Goal: Information Seeking & Learning: Learn about a topic

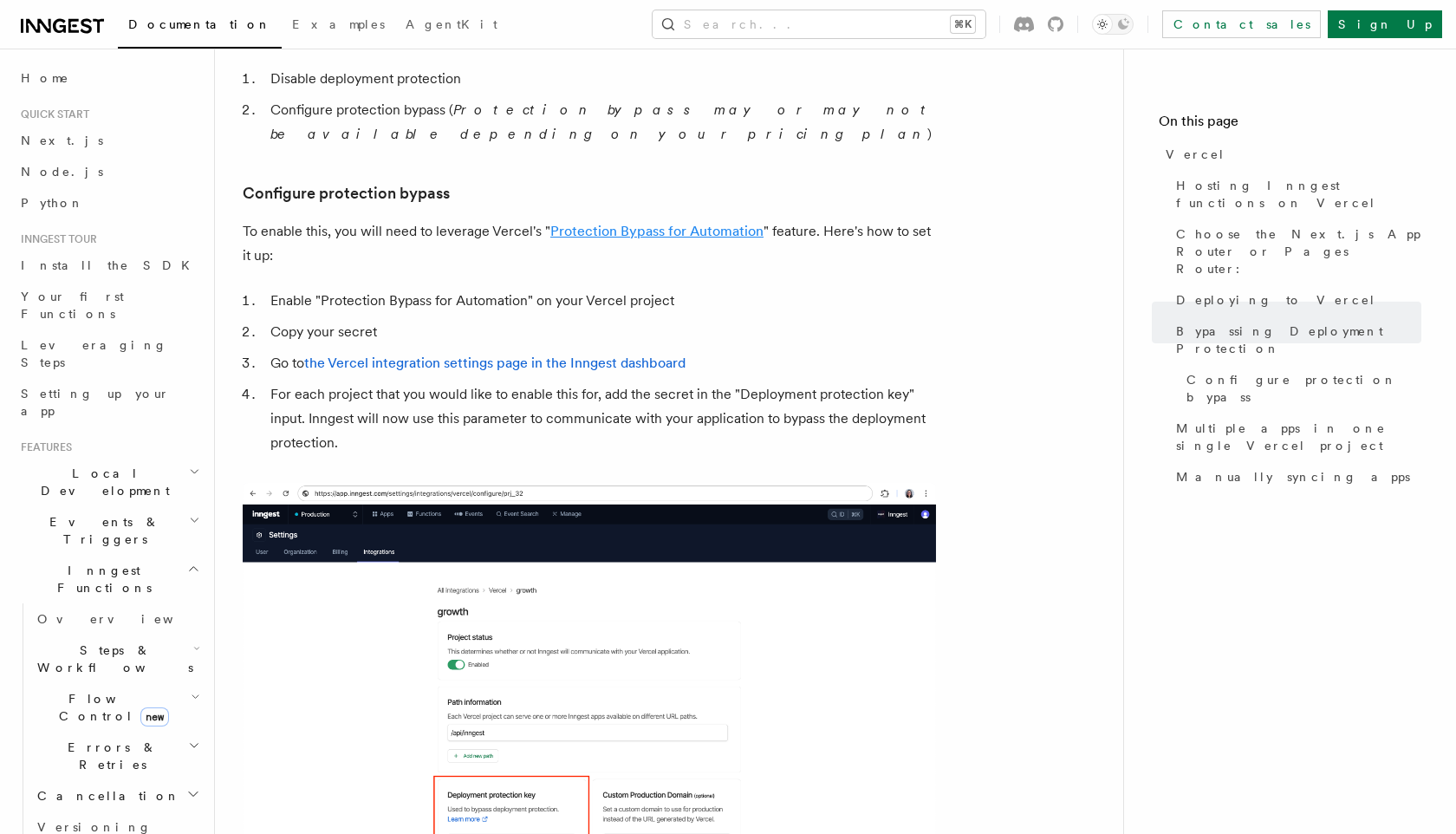
scroll to position [1549, 0]
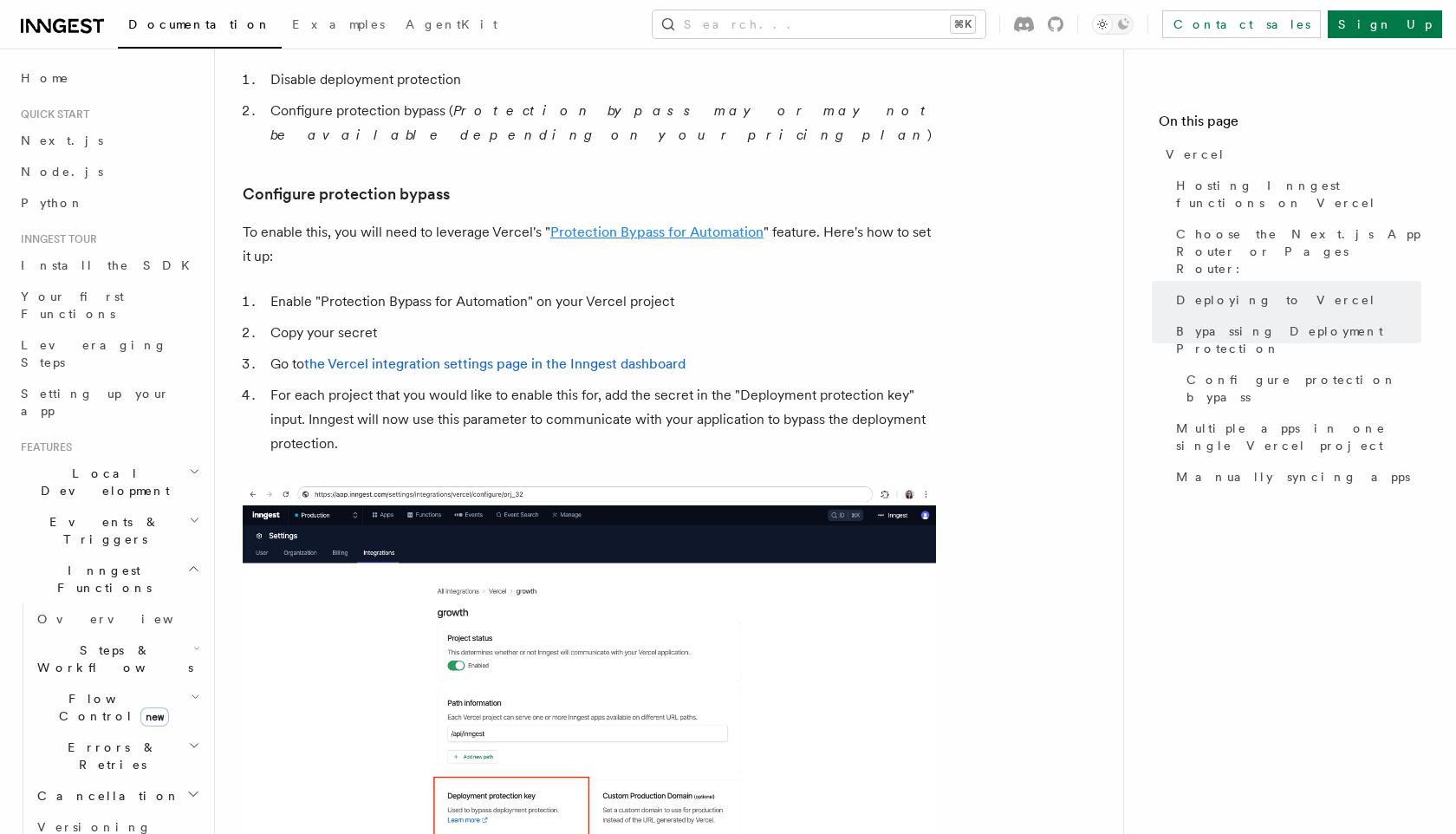
click at [639, 224] on link "Protection Bypass for Automation" at bounding box center [656, 231] width 213 height 16
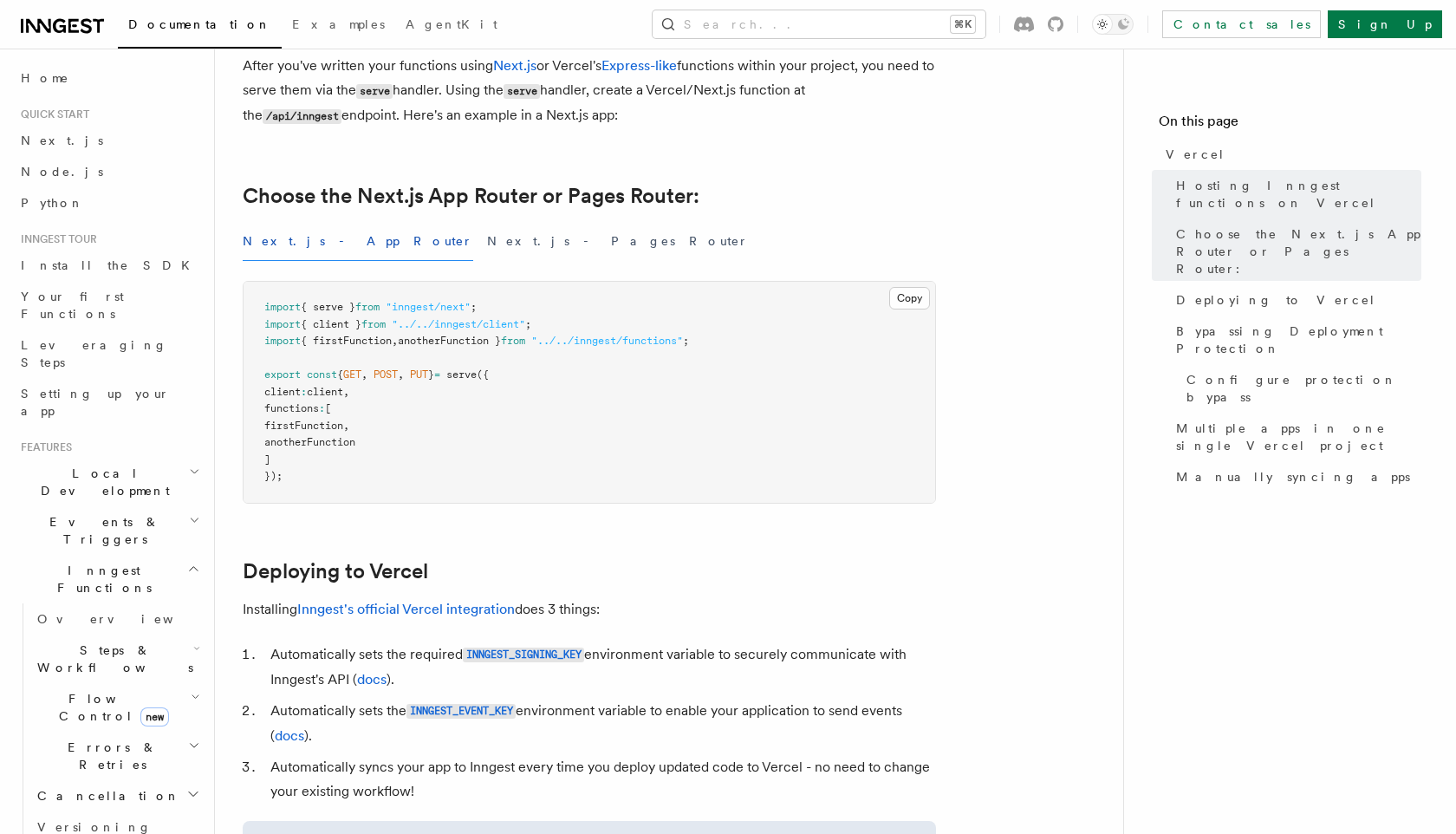
scroll to position [0, 0]
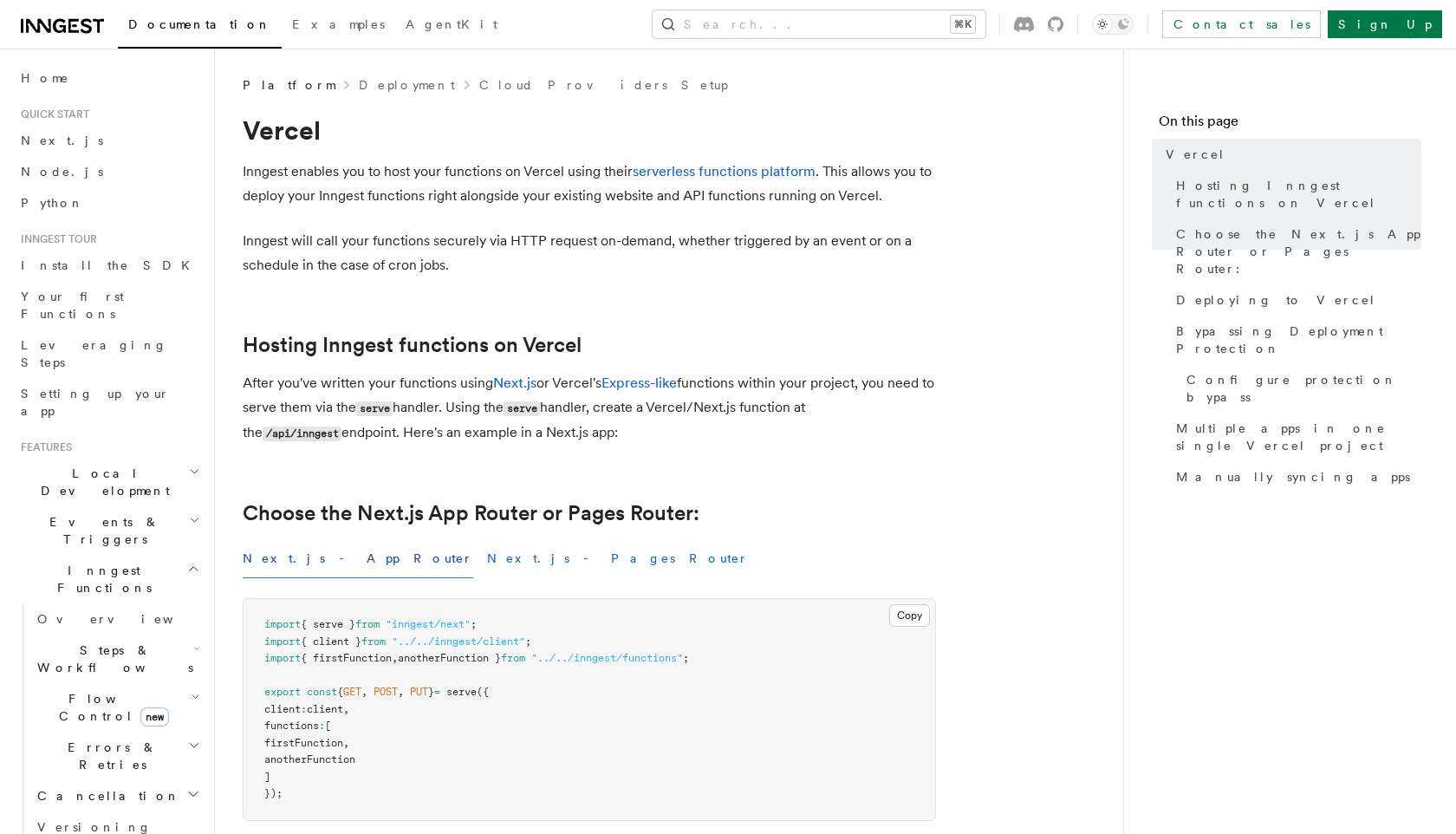
click at [488, 560] on button "Next.js - Pages Router" at bounding box center [618, 559] width 262 height 39
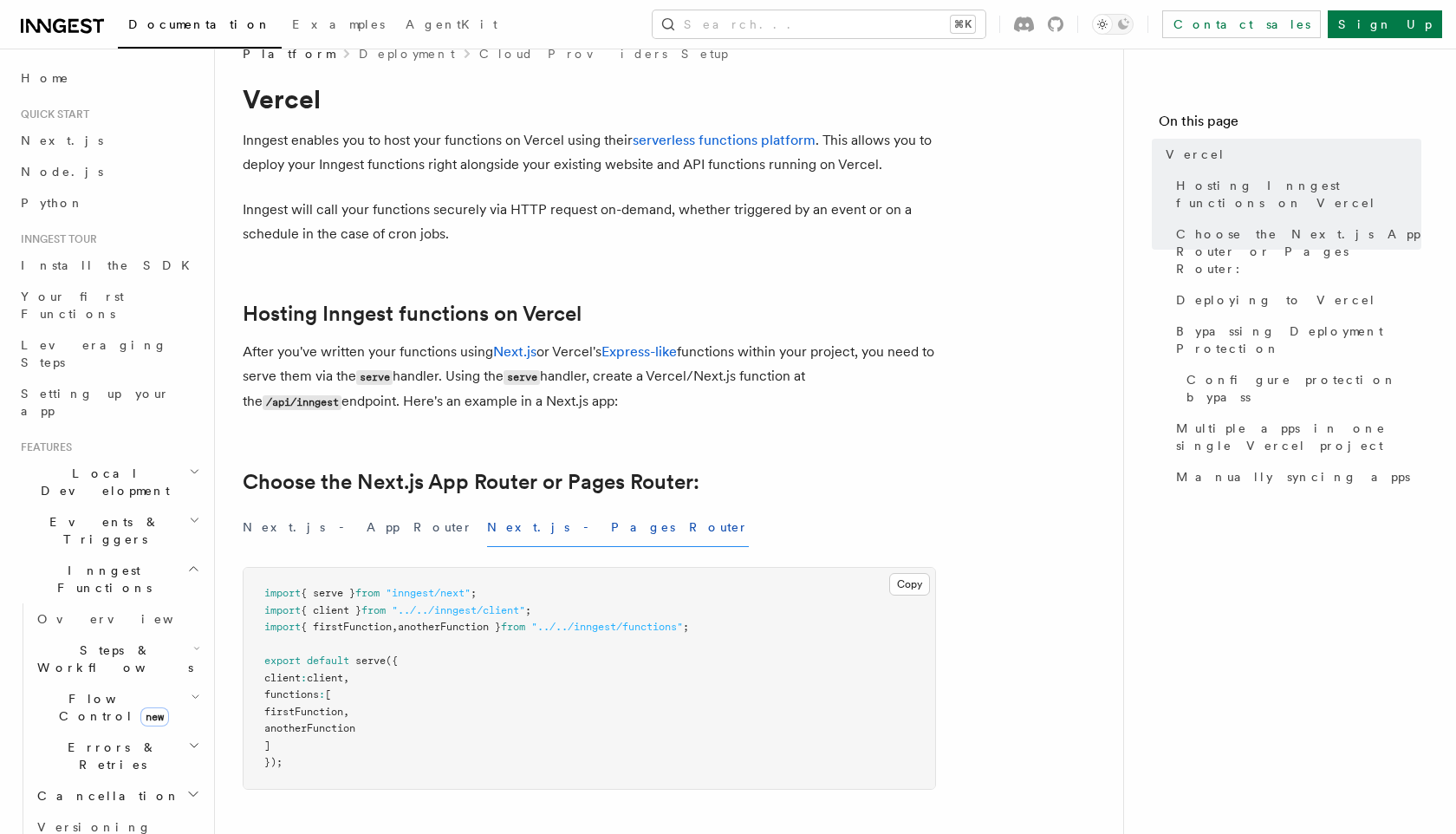
scroll to position [302, 0]
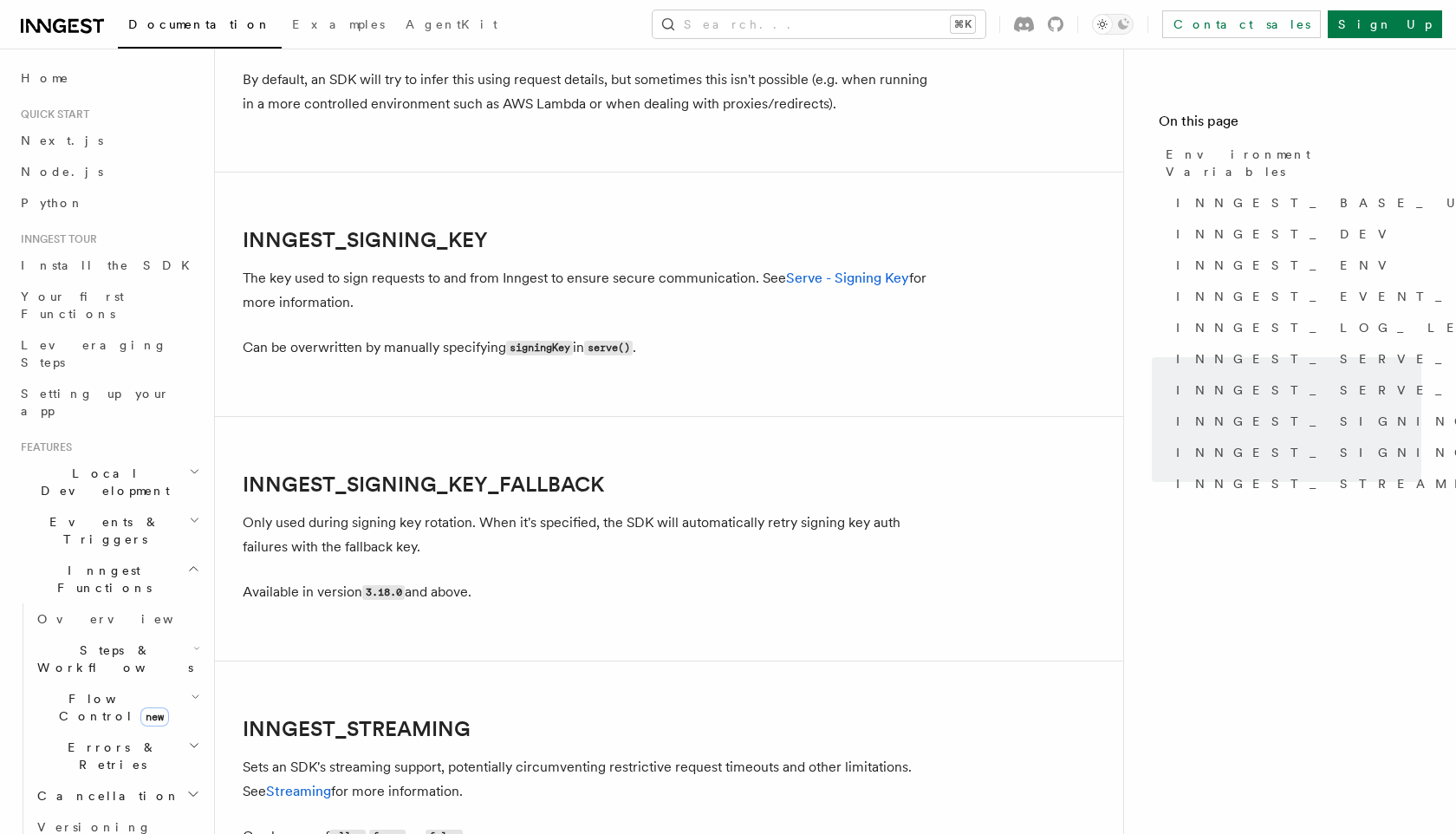
scroll to position [3055, 0]
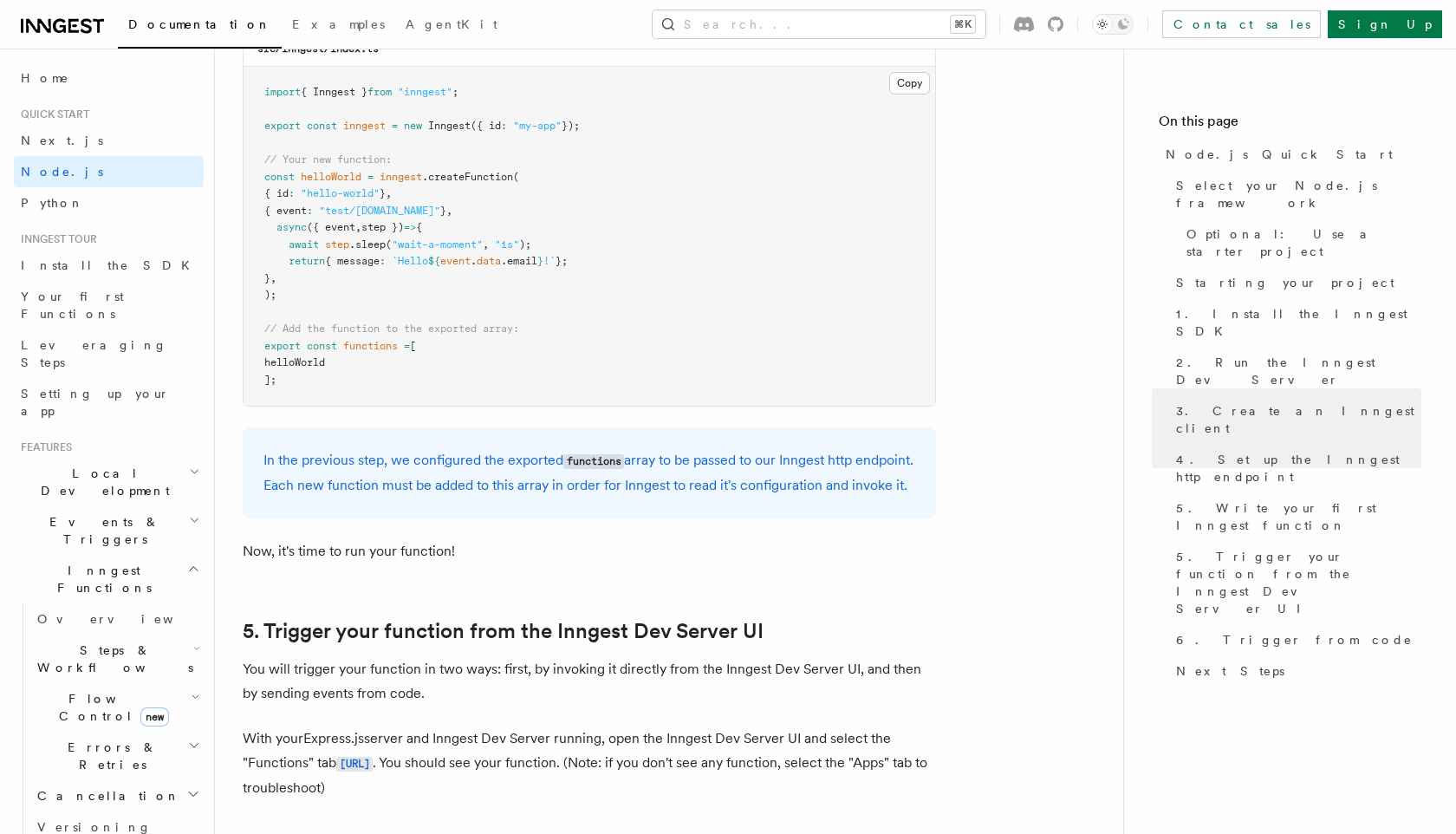
scroll to position [3539, 0]
click at [827, 37] on button "Search... ⌘K" at bounding box center [819, 24] width 333 height 28
click at [820, 24] on button "Search... ⌘K" at bounding box center [819, 24] width 333 height 28
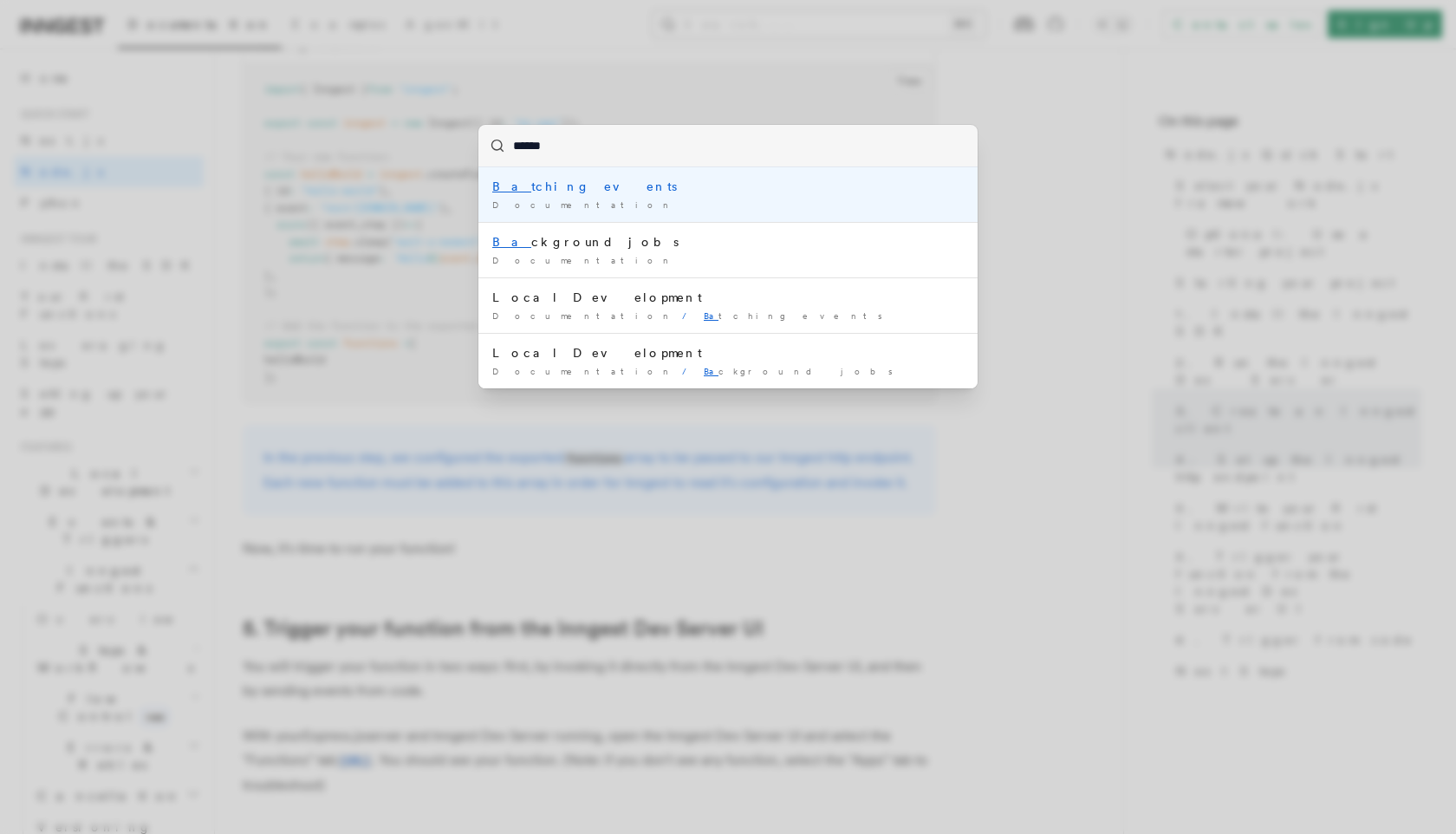
type input "*******"
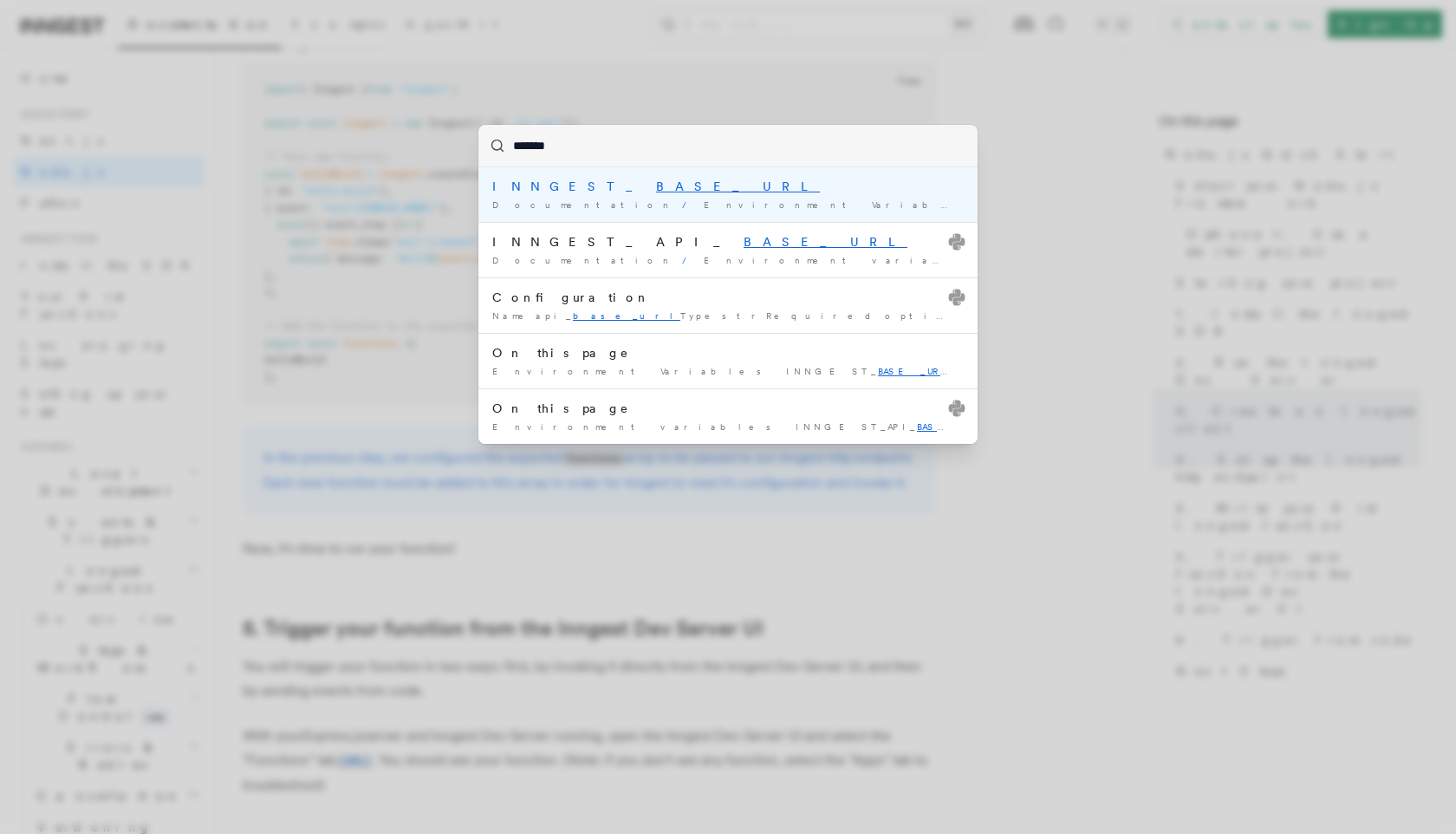
click at [656, 183] on mark "BASE_URL" at bounding box center [738, 186] width 164 height 13
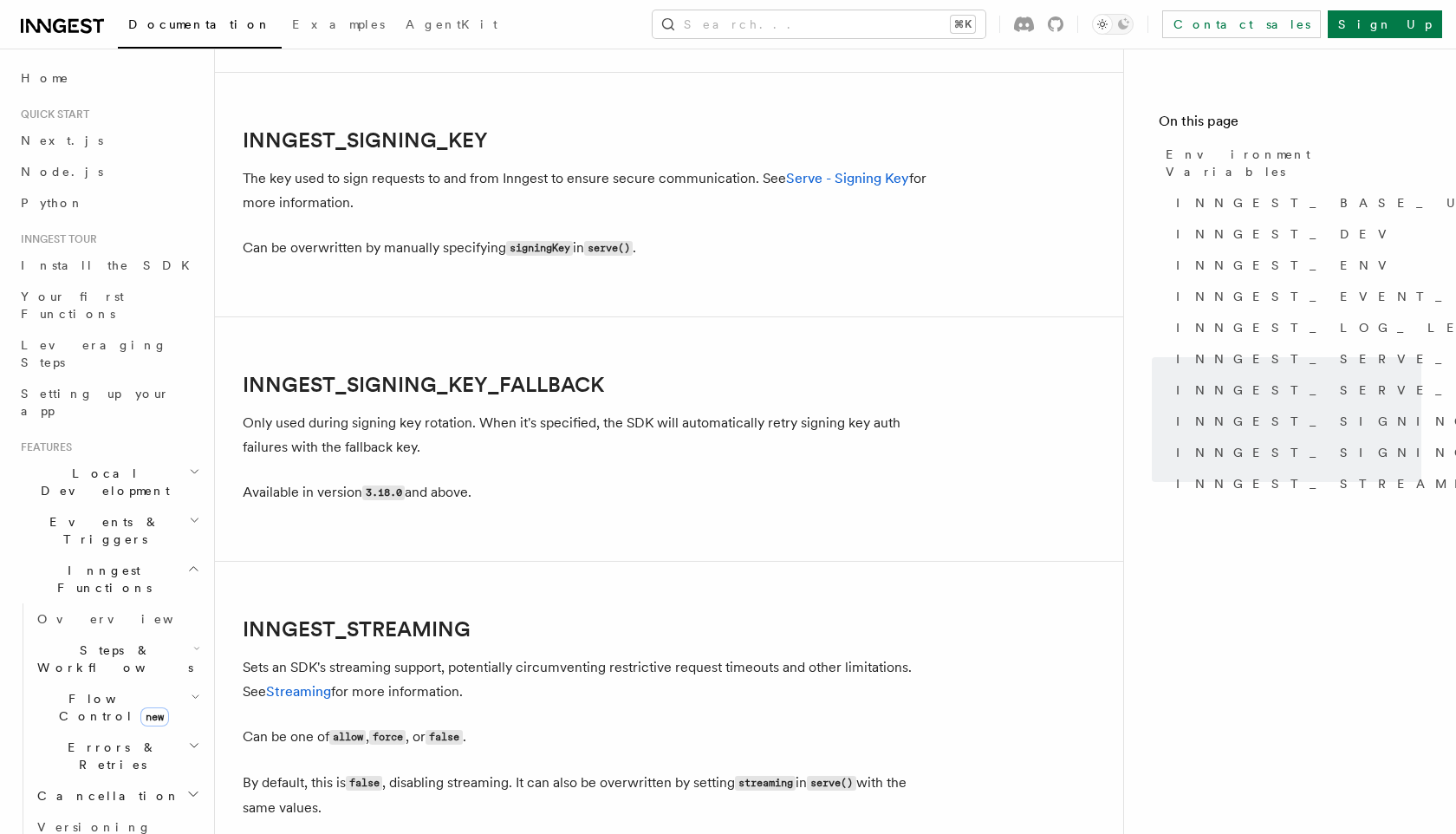
scroll to position [2999, 0]
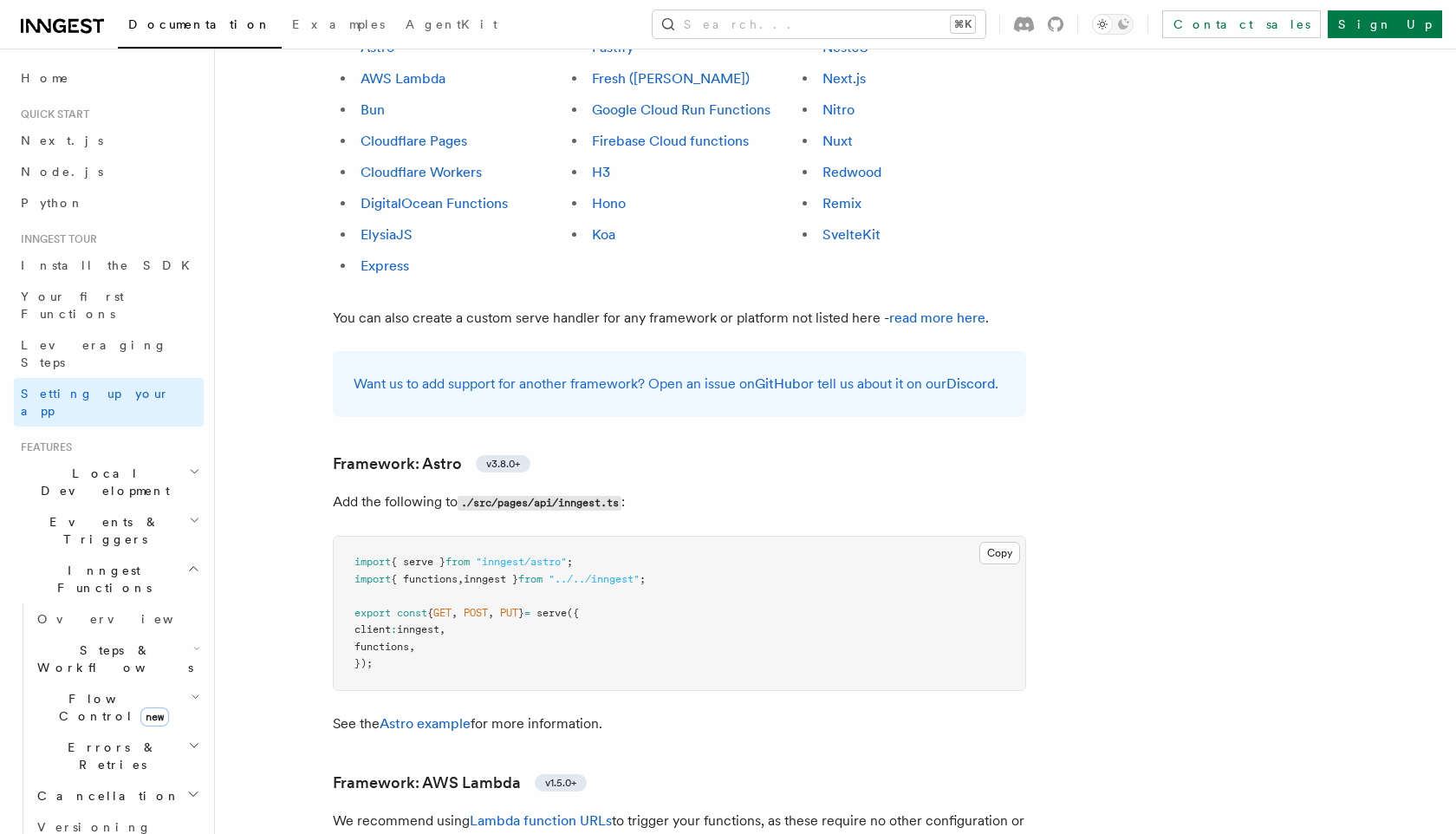
scroll to position [1069, 0]
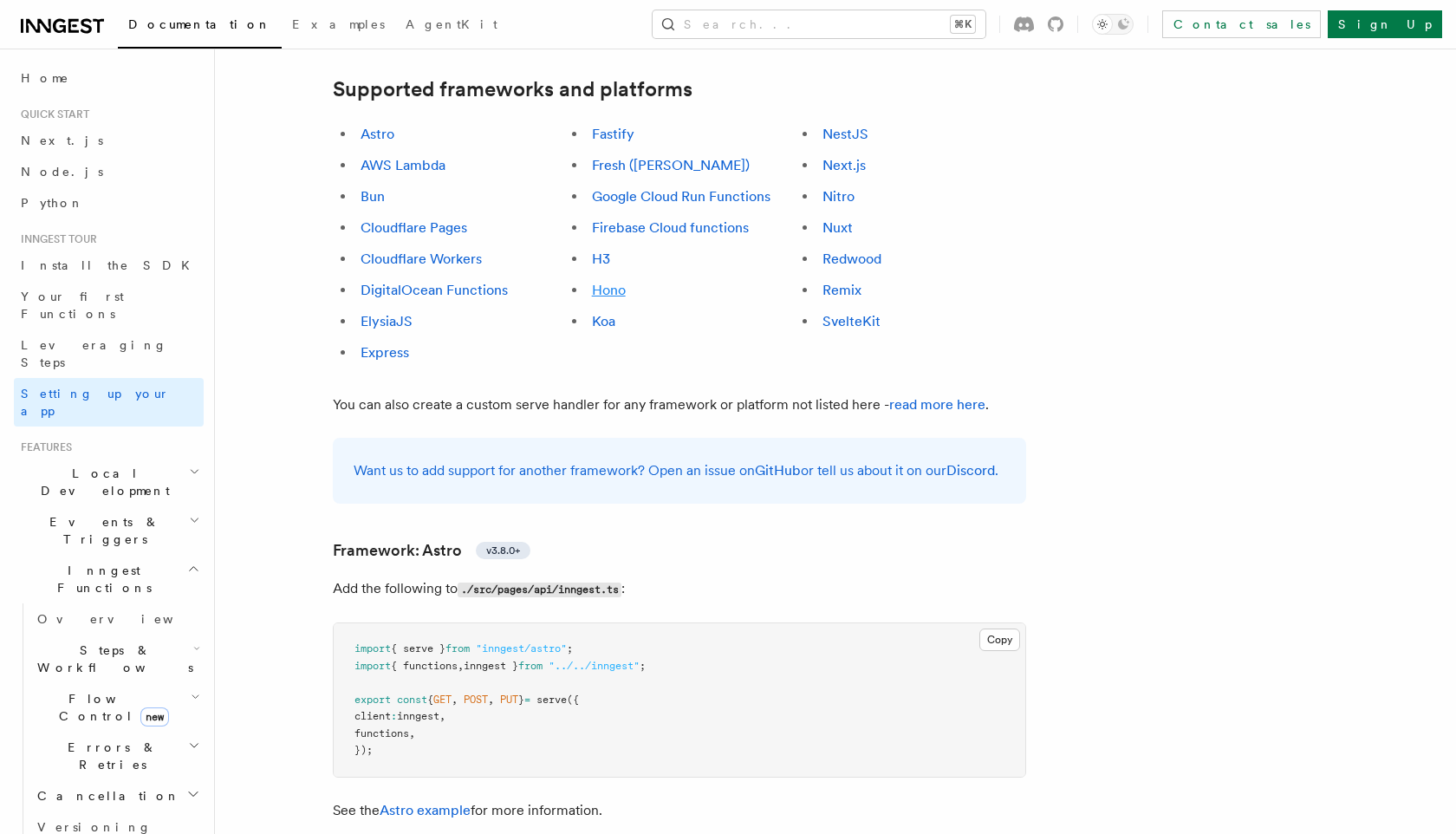
click at [613, 282] on link "Hono" at bounding box center [609, 290] width 34 height 16
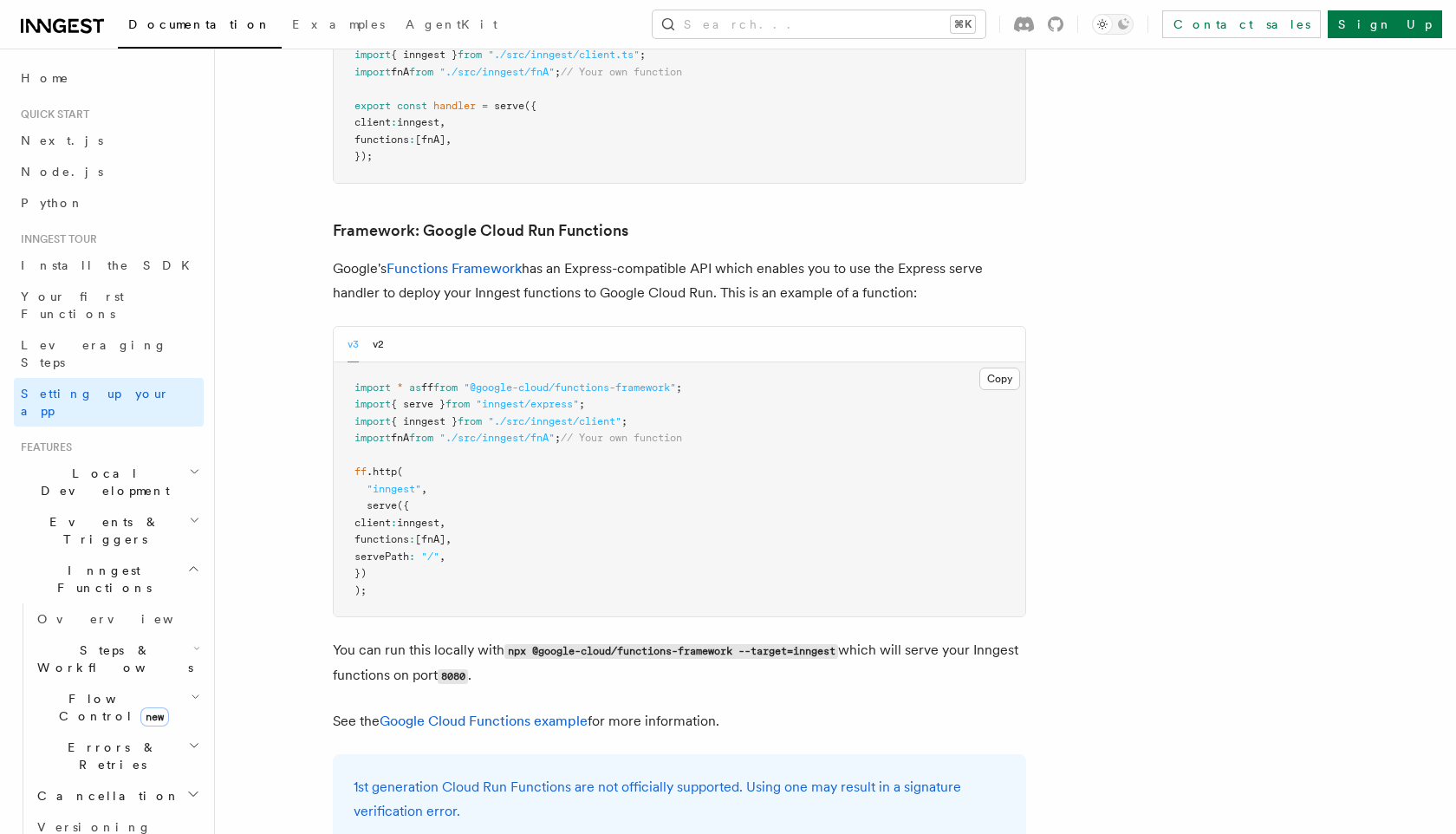
scroll to position [7426, 0]
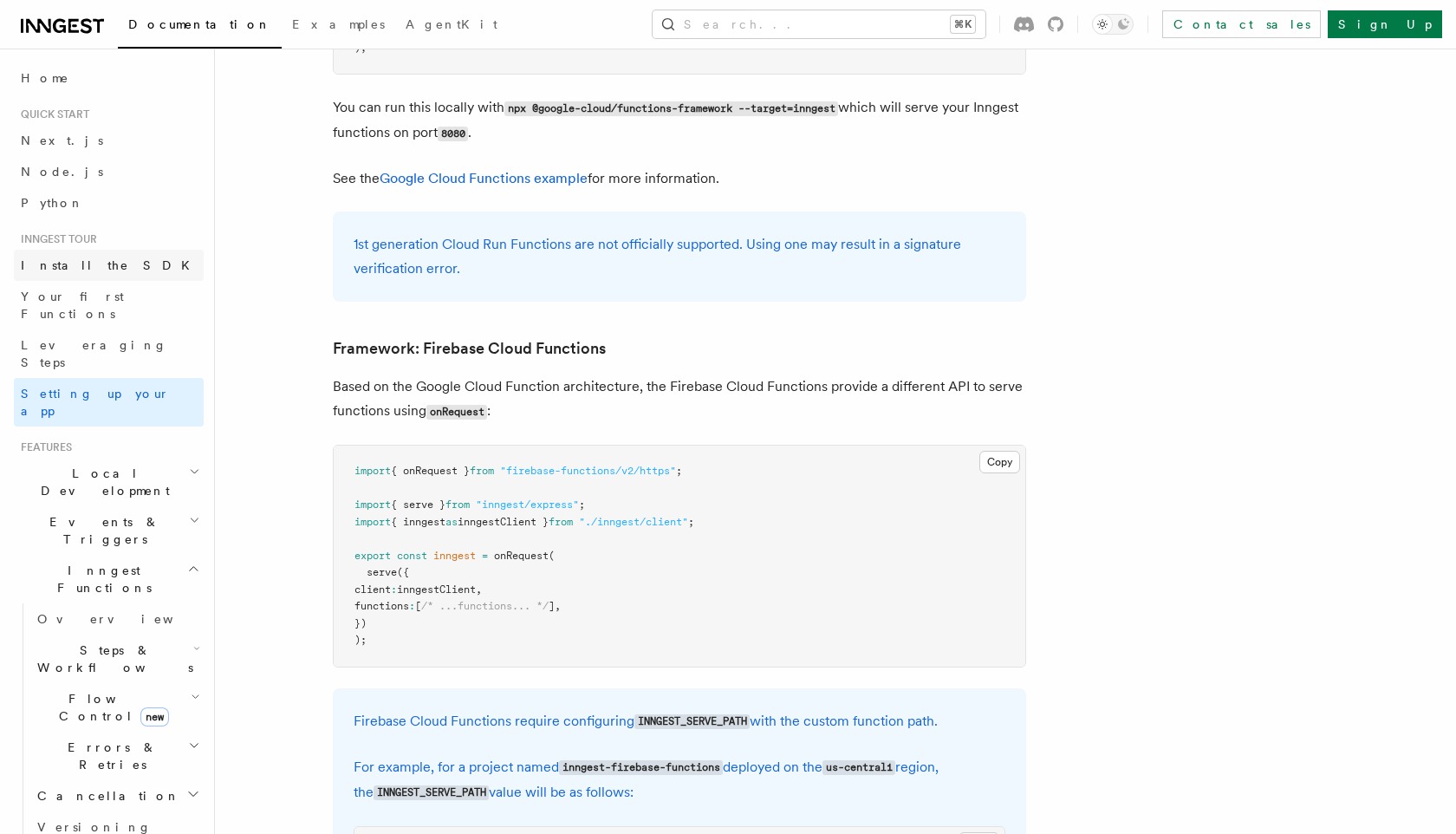
click at [94, 274] on link "Install the SDK" at bounding box center [108, 265] width 190 height 32
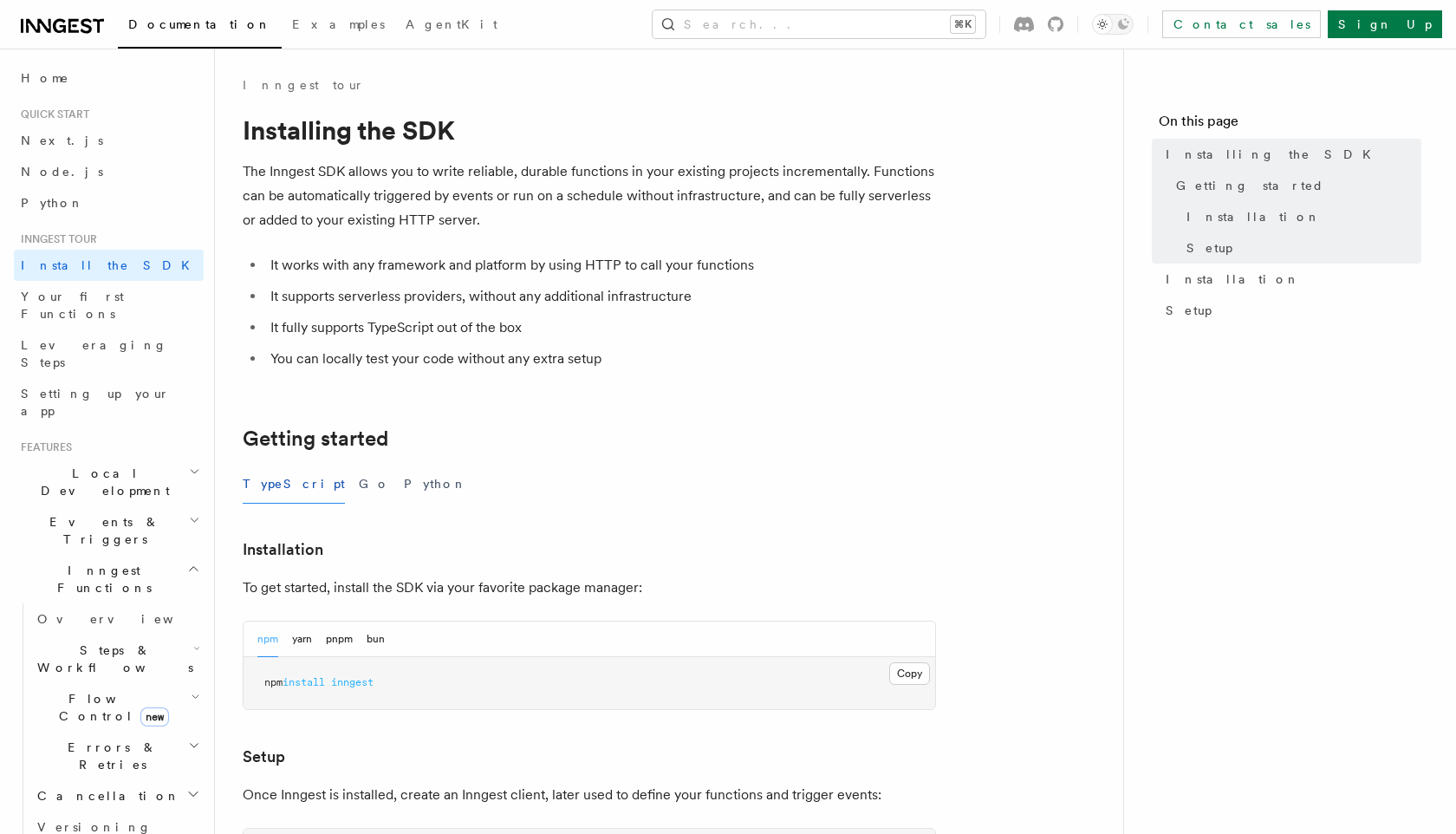
scroll to position [608, 0]
